Goal: Find specific page/section: Find specific page/section

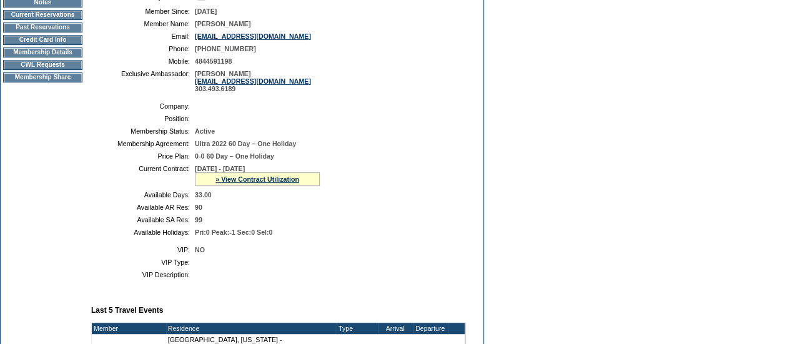
scroll to position [210, 0]
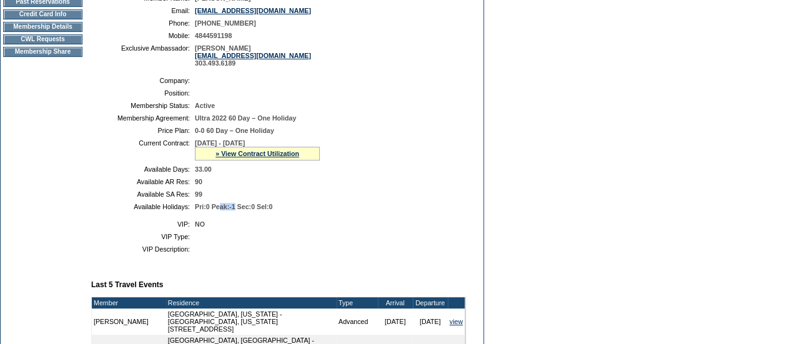
drag, startPoint x: 243, startPoint y: 219, endPoint x: 226, endPoint y: 218, distance: 17.5
click at [226, 211] on span "Pri:0 Peak:-1 Sec:0 Sel:0" at bounding box center [233, 206] width 77 height 7
drag, startPoint x: 210, startPoint y: 219, endPoint x: 236, endPoint y: 219, distance: 26.2
click at [236, 211] on span "Pri:0 Peak:-1 Sec:0 Sel:0" at bounding box center [233, 206] width 77 height 7
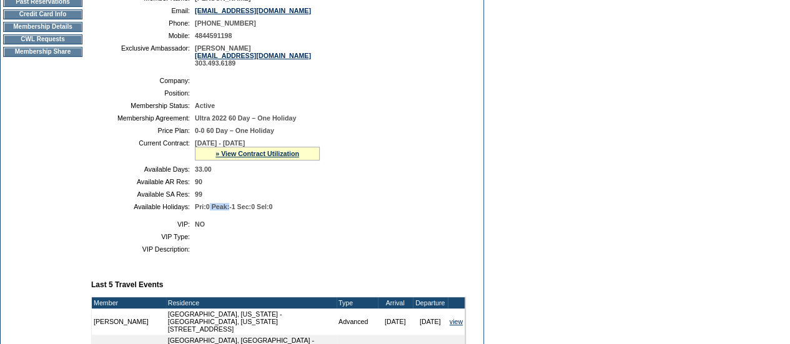
click at [236, 211] on span "Pri:0 Peak:-1 Sec:0 Sel:0" at bounding box center [233, 206] width 77 height 7
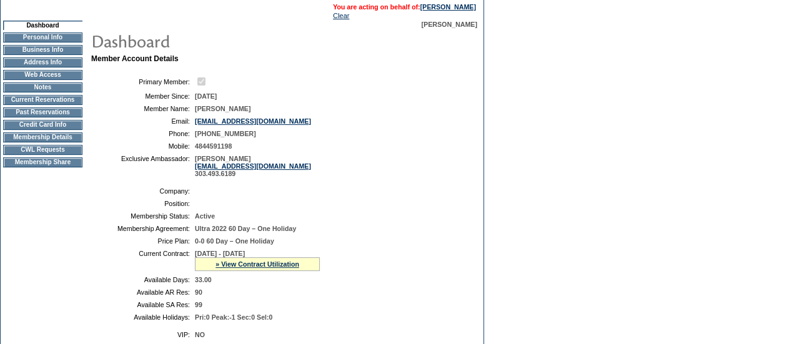
scroll to position [97, 0]
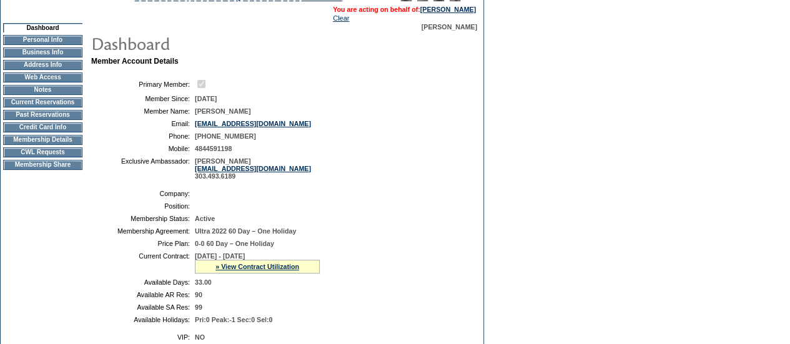
click at [67, 145] on td "Membership Details" at bounding box center [42, 140] width 79 height 10
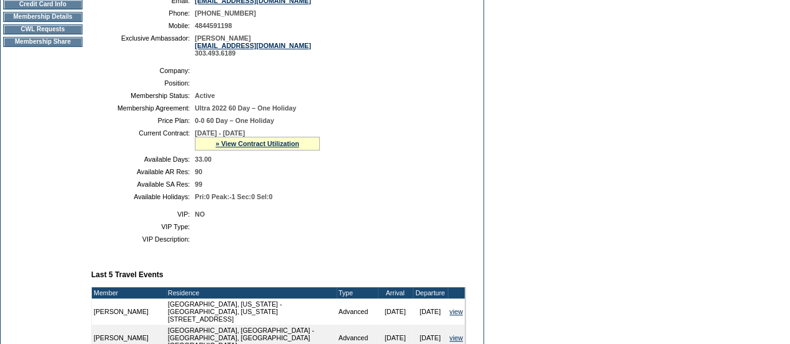
scroll to position [229, 0]
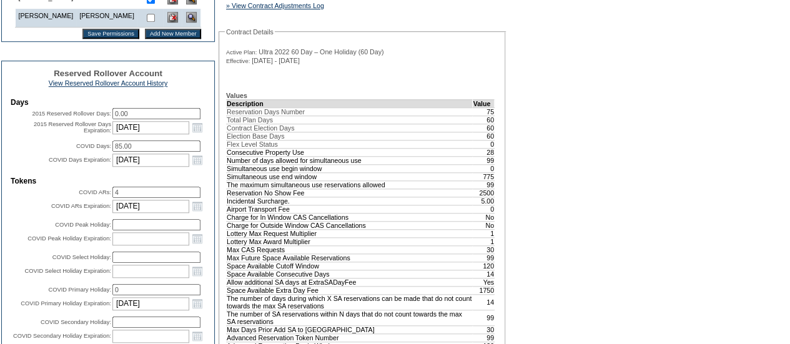
scroll to position [506, 0]
